Goal: Task Accomplishment & Management: Manage account settings

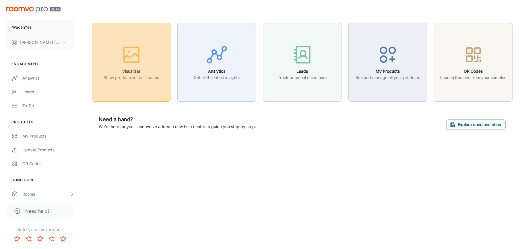
click at [133, 54] on icon "button" at bounding box center [131, 56] width 15 height 5
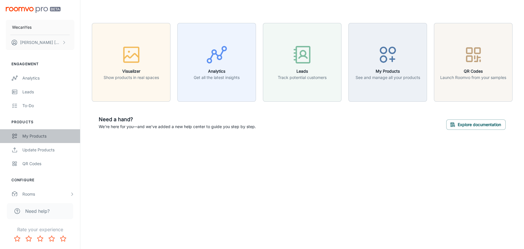
click at [38, 135] on div "My Products" at bounding box center [48, 136] width 52 height 6
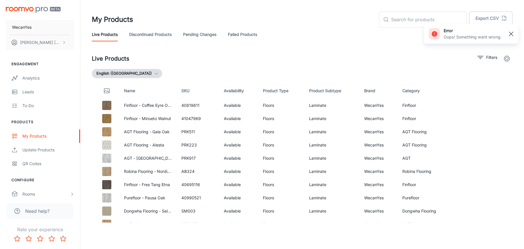
click at [510, 32] on rect "button" at bounding box center [511, 33] width 7 height 7
click at [148, 34] on link "Discontinued Products" at bounding box center [150, 35] width 42 height 14
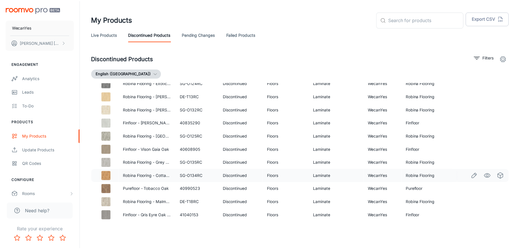
scroll to position [549, 0]
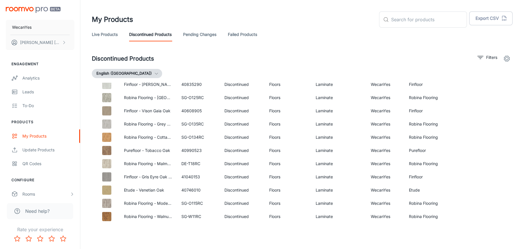
click at [194, 33] on link "Pending Changes" at bounding box center [199, 35] width 33 height 14
